Goal: Navigation & Orientation: Find specific page/section

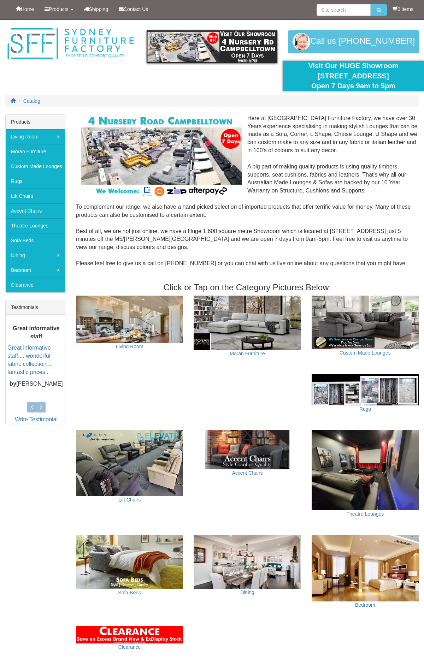
scroll to position [315, 0]
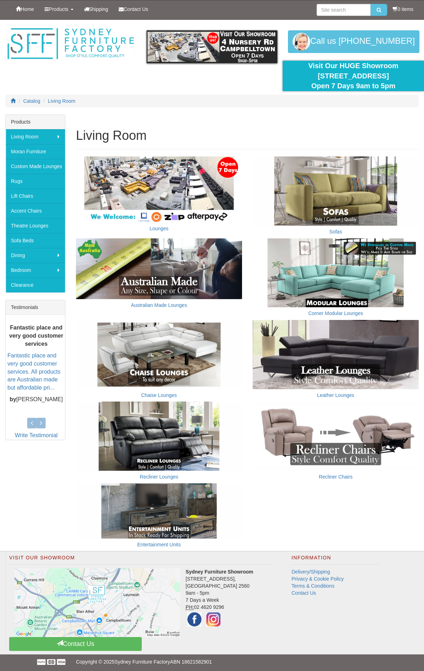
scroll to position [2, 0]
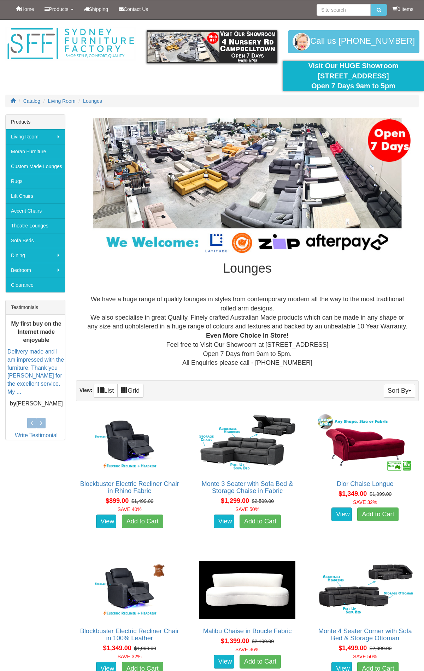
scroll to position [5330, 0]
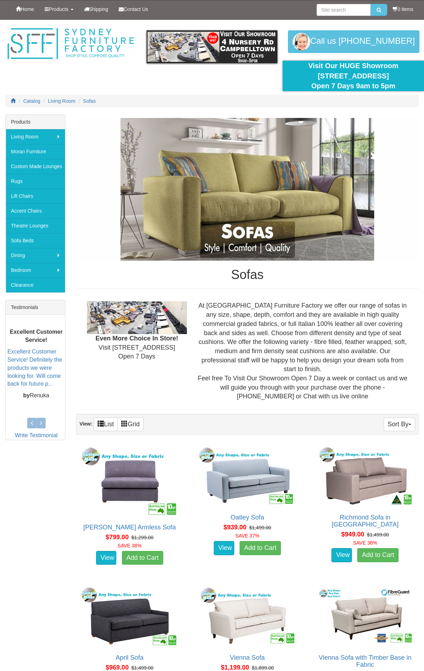
scroll to position [1447, 0]
